Goal: Task Accomplishment & Management: Manage account settings

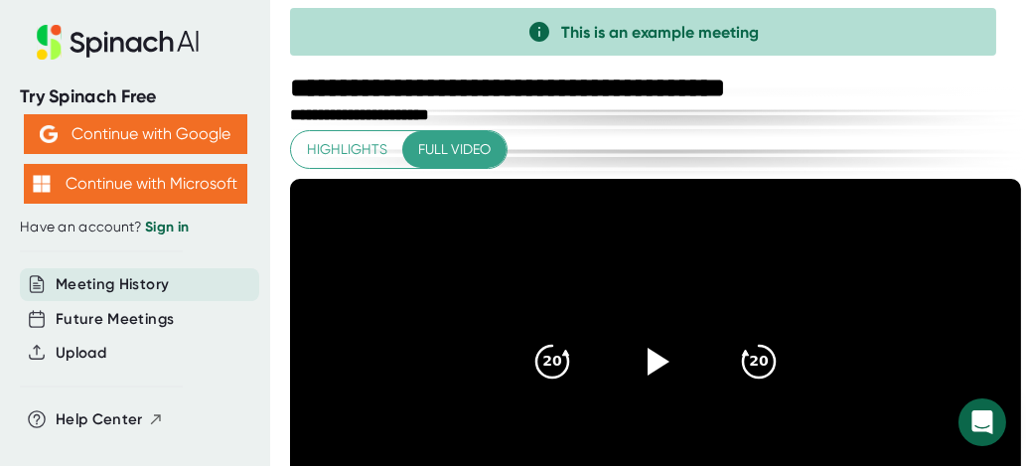
click at [179, 224] on link "Sign in" at bounding box center [167, 227] width 44 height 17
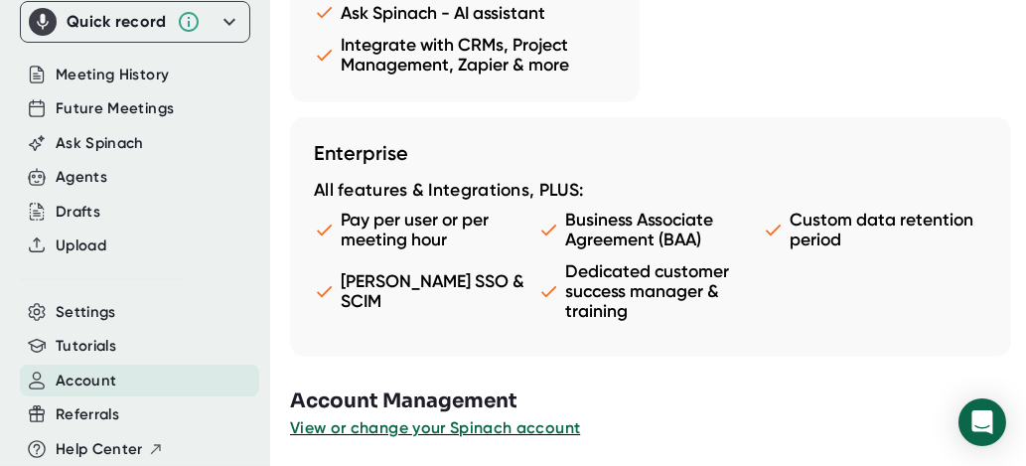
scroll to position [3188, 0]
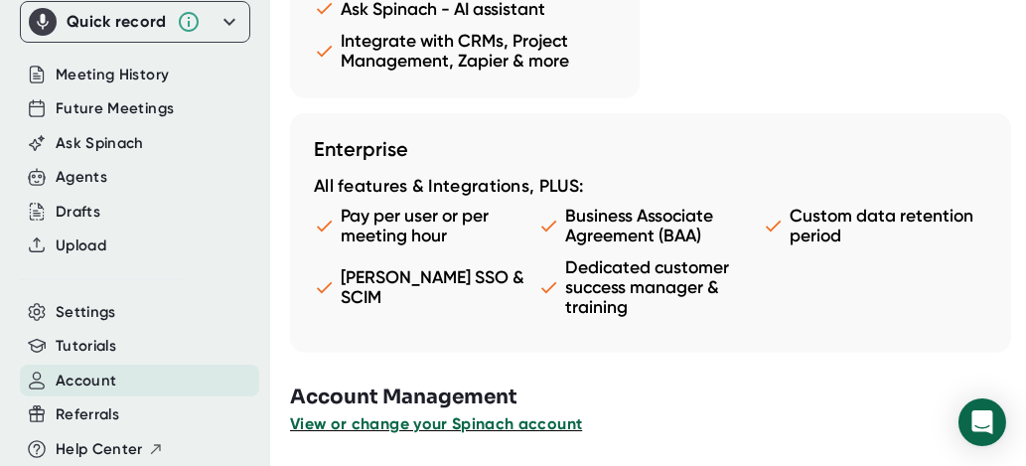
click at [477, 418] on span "View or change your Spinach account" at bounding box center [436, 423] width 292 height 19
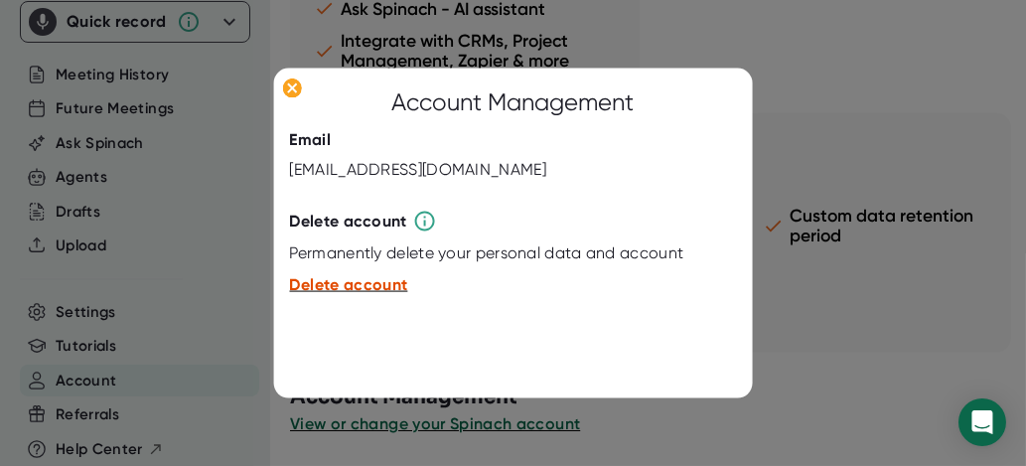
click at [367, 282] on span "Delete account" at bounding box center [349, 284] width 118 height 19
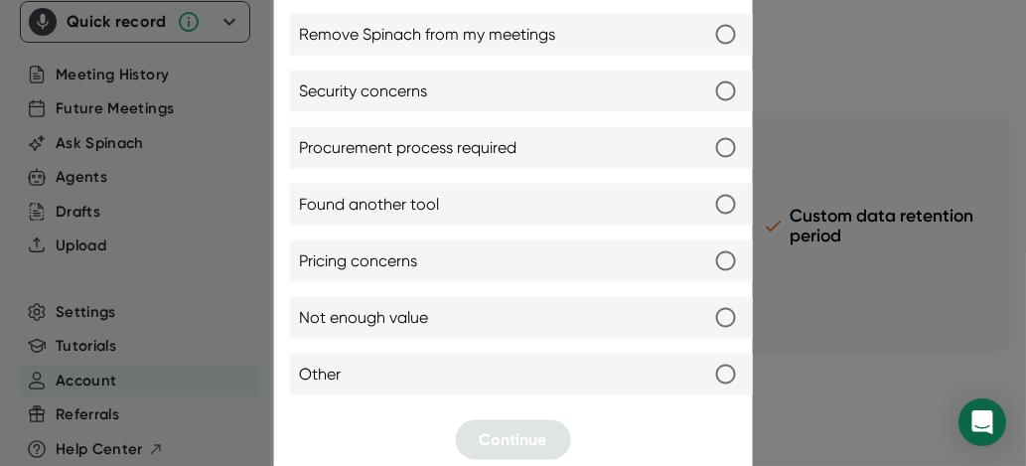
click at [721, 38] on input "Remove Spinach from my meetings" at bounding box center [726, 35] width 42 height 42
radio input "true"
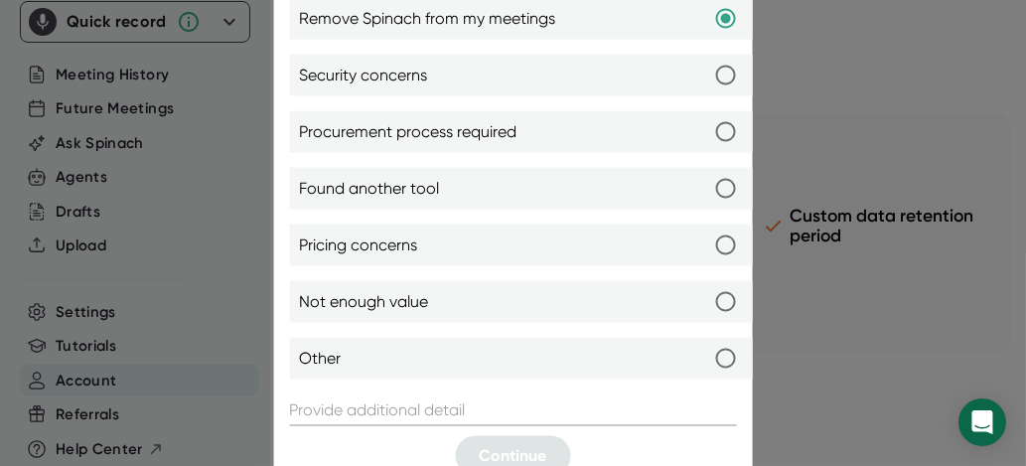
click at [725, 72] on input "Security concerns" at bounding box center [726, 76] width 42 height 42
radio input "true"
click at [723, 14] on input "Remove Spinach from my meetings" at bounding box center [726, 19] width 42 height 42
radio input "true"
click at [458, 402] on input "text" at bounding box center [513, 410] width 447 height 32
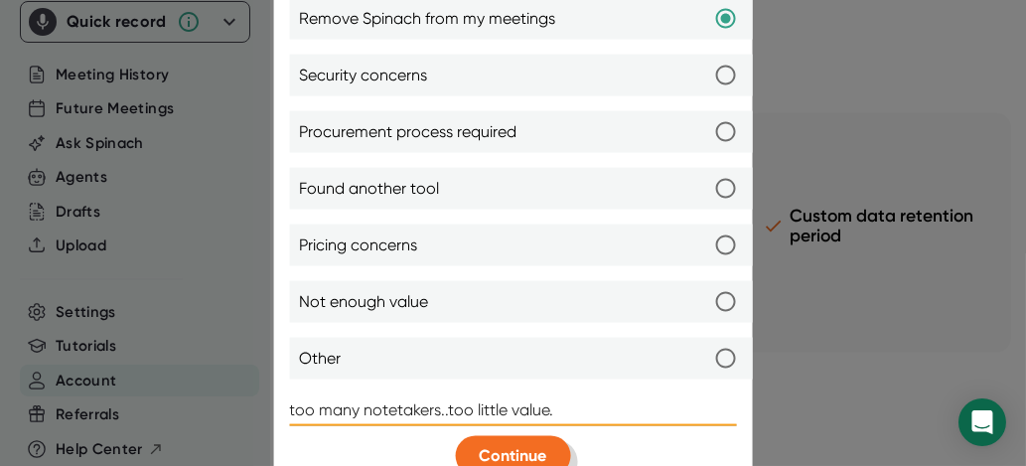
type input "too many notetakers..too little value."
click at [494, 447] on span "Continue" at bounding box center [514, 455] width 68 height 19
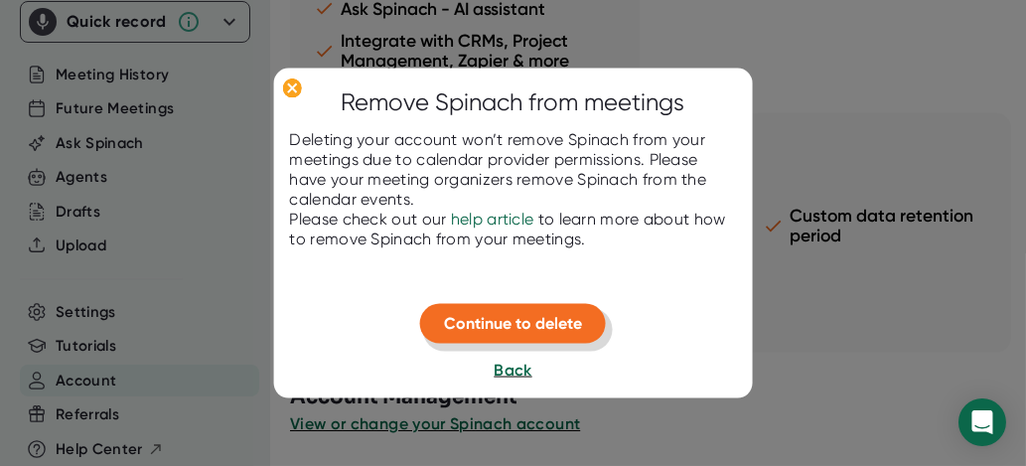
click at [536, 325] on span "Continue to delete" at bounding box center [513, 323] width 138 height 19
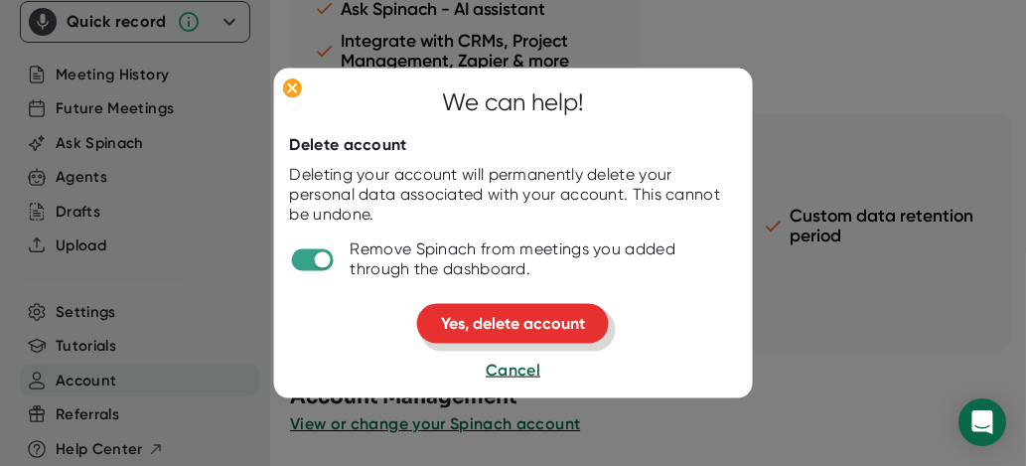
click at [536, 325] on span "Yes, delete account" at bounding box center [513, 323] width 144 height 19
